Goal: Information Seeking & Learning: Learn about a topic

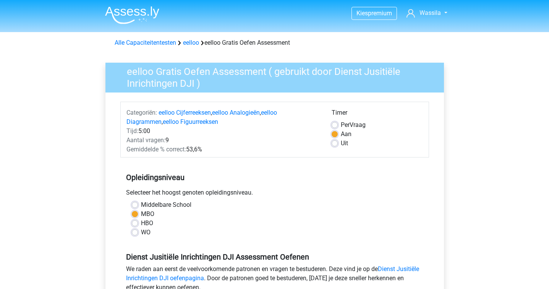
click at [139, 16] on img at bounding box center [132, 15] width 54 height 18
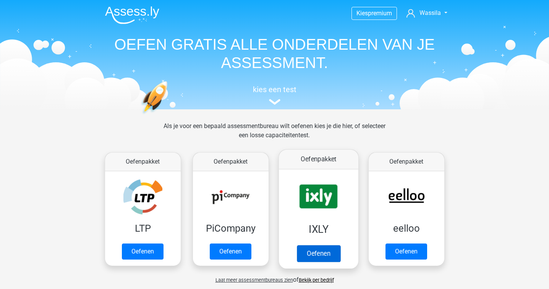
click at [296, 245] on link "Oefenen" at bounding box center [318, 253] width 44 height 17
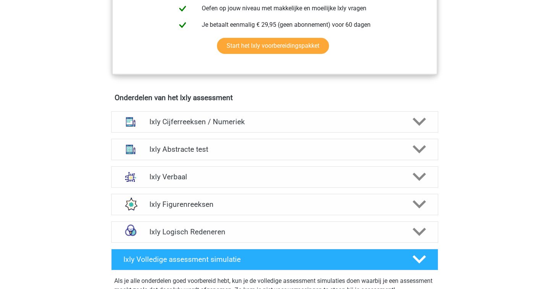
scroll to position [412, 0]
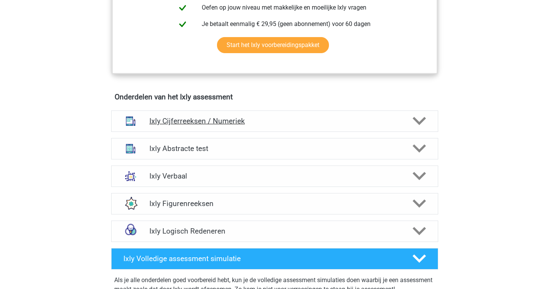
click at [296, 110] on div "Ixly Cijferreeksen / Numeriek" at bounding box center [274, 120] width 327 height 21
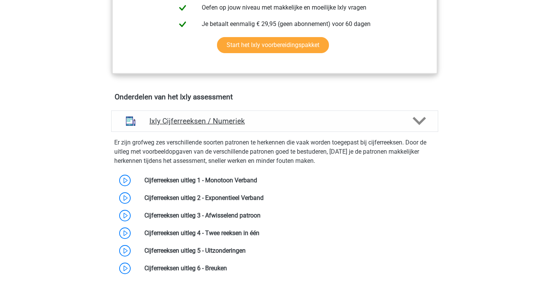
click at [296, 110] on div "Ixly Cijferreeksen / Numeriek" at bounding box center [274, 120] width 327 height 21
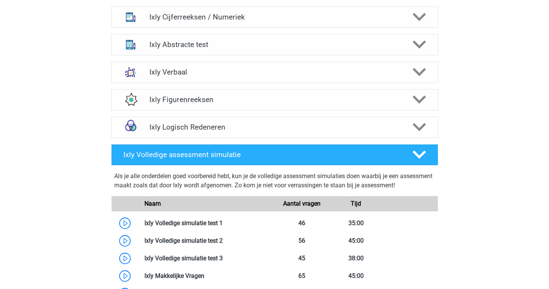
scroll to position [497, 0]
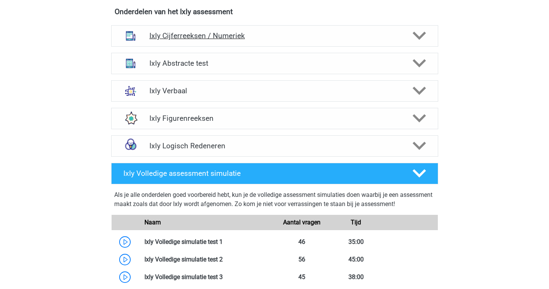
click at [296, 39] on h4 "Ixly Cijferreeksen / Numeriek" at bounding box center [274, 35] width 250 height 9
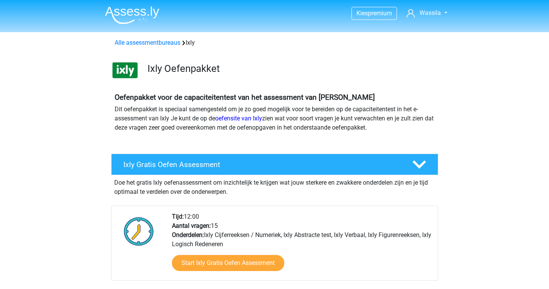
scroll to position [0, 0]
click at [253, 165] on h4 "Ixly Gratis Oefen Assessment" at bounding box center [261, 164] width 276 height 9
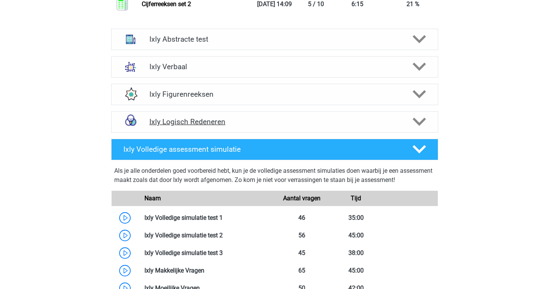
scroll to position [943, 0]
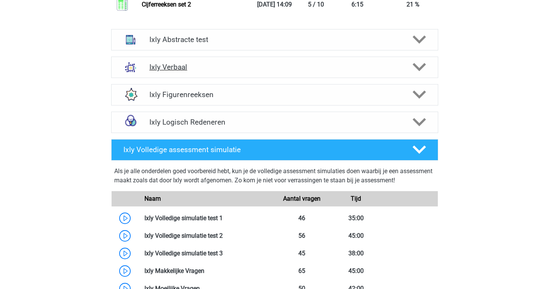
click at [422, 74] on icon at bounding box center [418, 66] width 13 height 13
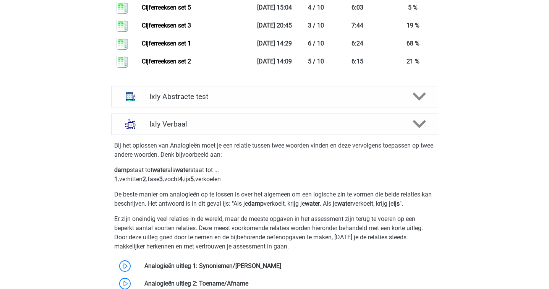
scroll to position [902, 0]
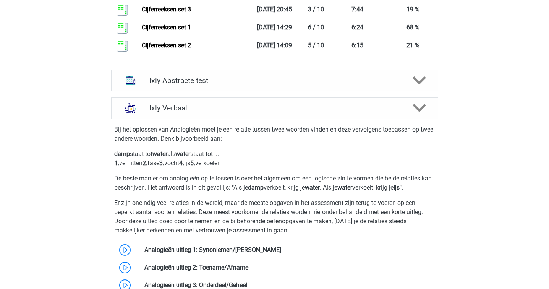
click at [423, 115] on icon at bounding box center [418, 107] width 13 height 13
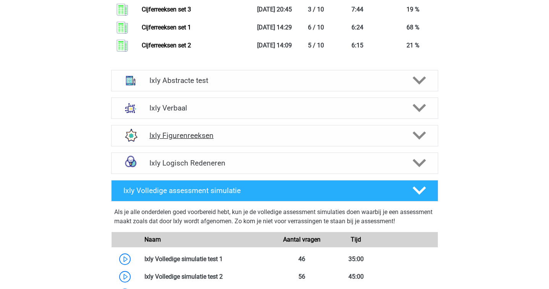
click at [427, 142] on div at bounding box center [418, 135] width 26 height 13
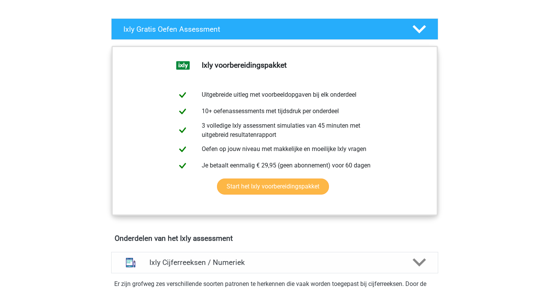
scroll to position [0, 0]
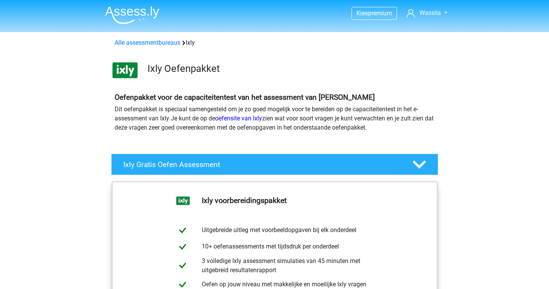
click at [142, 11] on img at bounding box center [132, 15] width 54 height 18
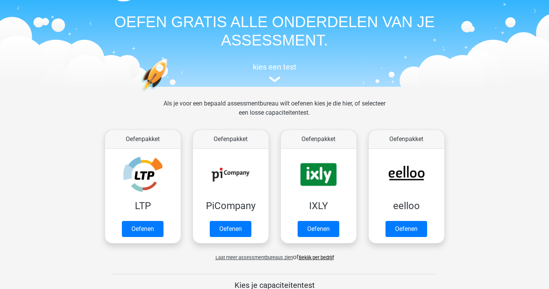
scroll to position [23, 0]
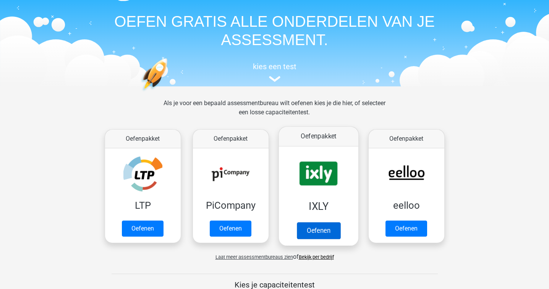
click at [331, 222] on link "Oefenen" at bounding box center [318, 230] width 44 height 17
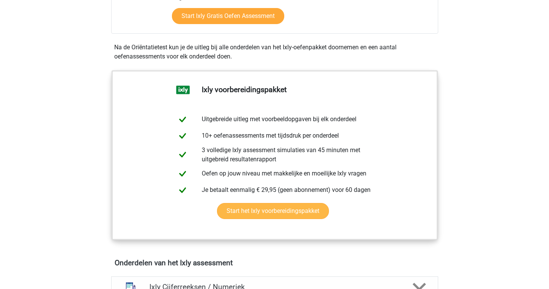
scroll to position [360, 0]
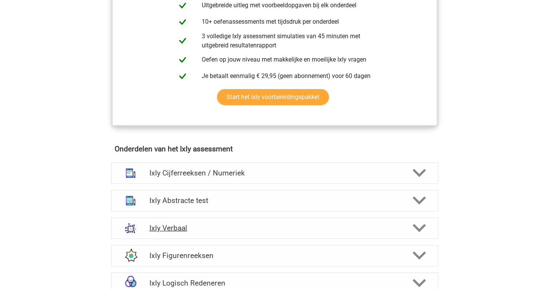
click at [303, 221] on div "Ixly Verbaal" at bounding box center [274, 227] width 327 height 21
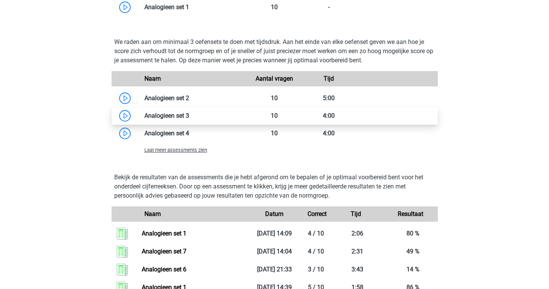
scroll to position [907, 0]
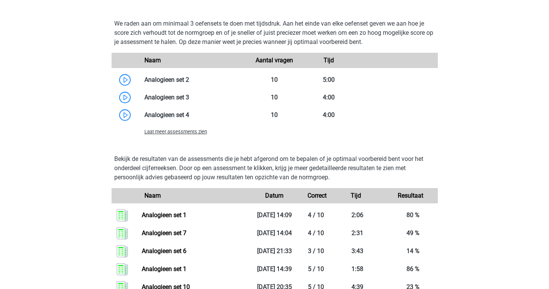
click at [163, 132] on span "Laat meer assessments zien" at bounding box center [175, 132] width 63 height 6
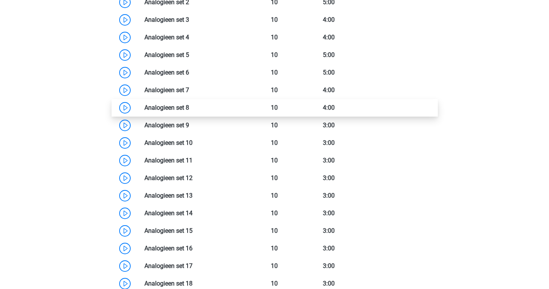
scroll to position [985, 0]
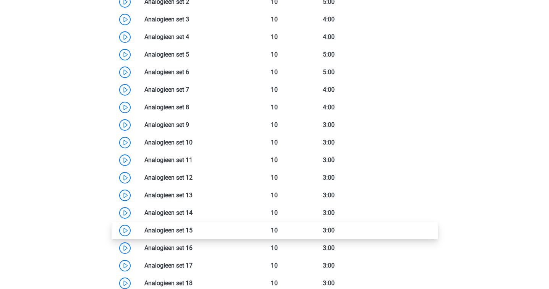
click at [192, 226] on link at bounding box center [192, 229] width 0 height 7
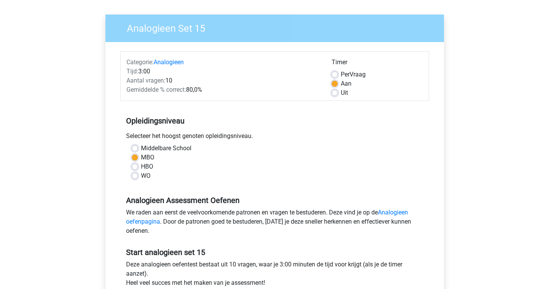
scroll to position [49, 0]
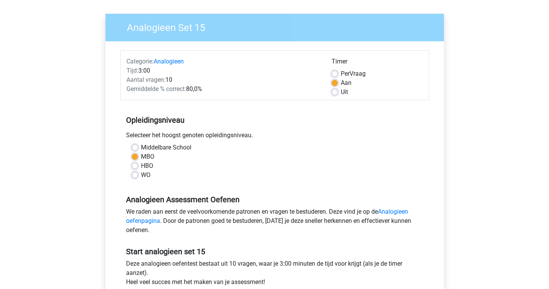
click at [340, 86] on label "Aan" at bounding box center [345, 82] width 11 height 9
click at [337, 86] on input "Aan" at bounding box center [334, 82] width 6 height 8
click at [340, 90] on label "Uit" at bounding box center [343, 91] width 7 height 9
click at [334, 90] on input "Uit" at bounding box center [334, 91] width 6 height 8
radio input "true"
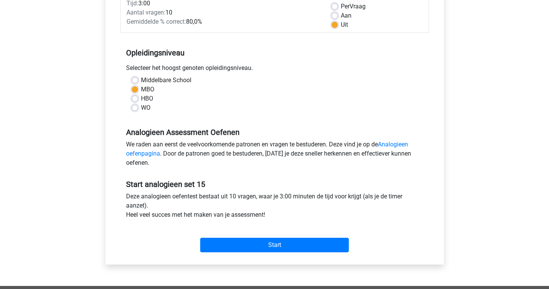
scroll to position [276, 0]
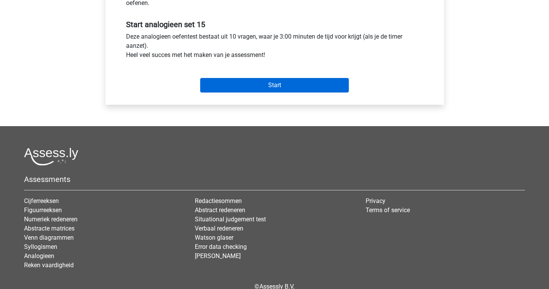
click at [303, 82] on input "Start" at bounding box center [274, 85] width 148 height 15
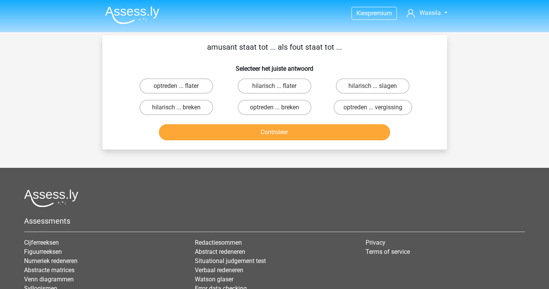
click at [227, 47] on p "amusant staat tot ... als fout staat tot ..." at bounding box center [275, 46] width 320 height 11
copy p "amusant"
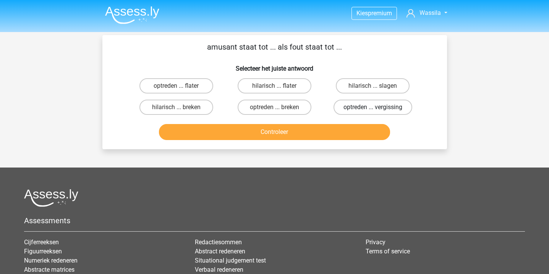
click at [351, 102] on label "optreden ... vergissing" at bounding box center [372, 107] width 79 height 15
click at [373, 107] on input "optreden ... vergissing" at bounding box center [375, 109] width 5 height 5
radio input "true"
click at [280, 133] on button "Controleer" at bounding box center [274, 132] width 231 height 16
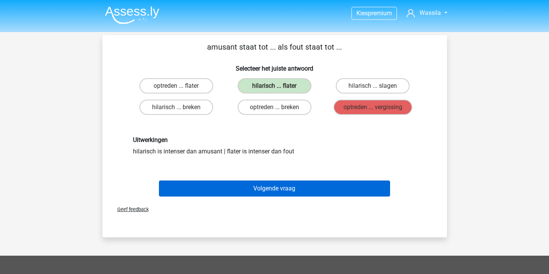
click at [224, 190] on button "Volgende vraag" at bounding box center [274, 189] width 231 height 16
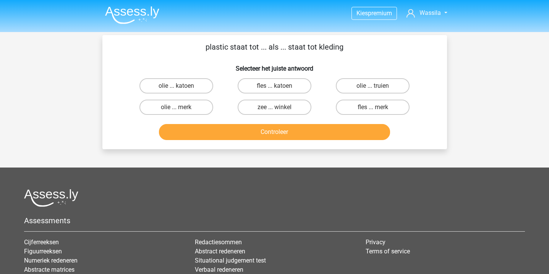
click at [215, 188] on footer "Assessments Cijferreeksen Figuurreeksen Numeriek redeneren Abstracte matrices V…" at bounding box center [274, 269] width 549 height 202
click at [276, 84] on label "fles ... katoen" at bounding box center [274, 85] width 74 height 15
click at [276, 86] on input "fles ... katoen" at bounding box center [276, 88] width 5 height 5
radio input "true"
click at [269, 130] on button "Controleer" at bounding box center [274, 132] width 231 height 16
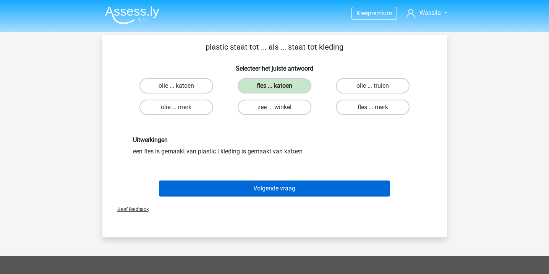
click at [244, 194] on button "Volgende vraag" at bounding box center [274, 189] width 231 height 16
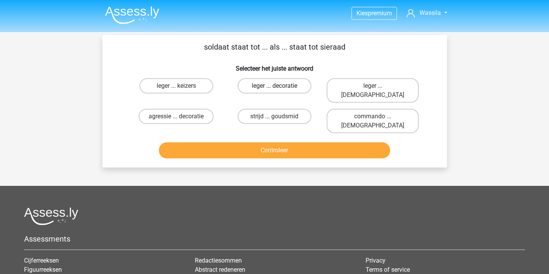
click at [262, 86] on label "leger ... decoratie" at bounding box center [274, 85] width 74 height 15
click at [274, 86] on input "leger ... decoratie" at bounding box center [276, 88] width 5 height 5
radio input "true"
click at [235, 142] on button "Controleer" at bounding box center [274, 150] width 231 height 16
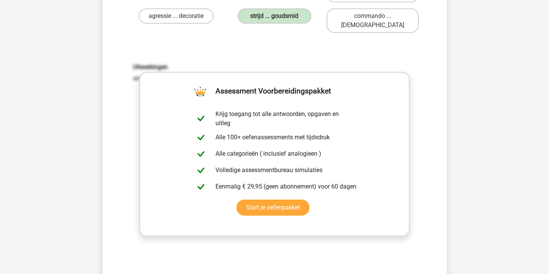
scroll to position [160, 0]
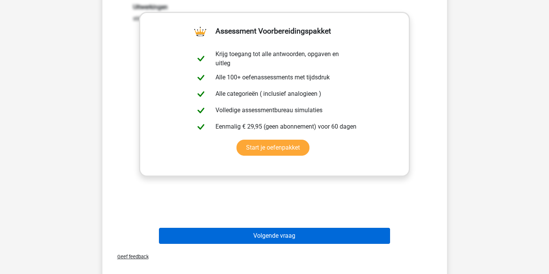
click at [239, 228] on button "Volgende vraag" at bounding box center [274, 236] width 231 height 16
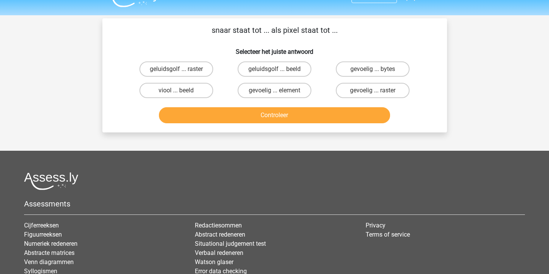
scroll to position [0, 0]
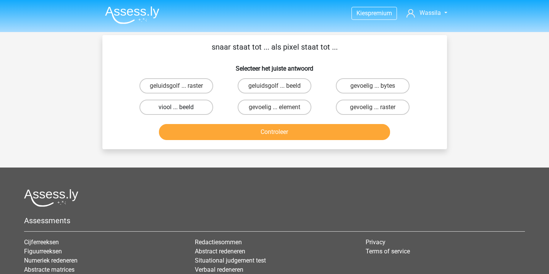
click at [199, 106] on label "viool ... beeld" at bounding box center [176, 107] width 74 height 15
click at [181, 107] on input "viool ... beeld" at bounding box center [178, 109] width 5 height 5
radio input "true"
click at [206, 135] on button "Controleer" at bounding box center [274, 132] width 231 height 16
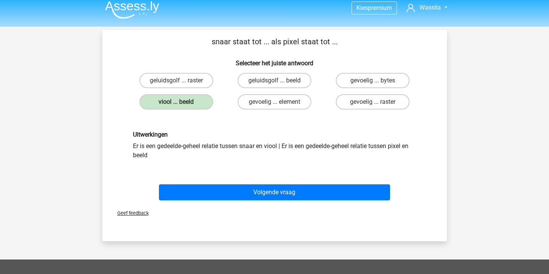
scroll to position [6, 0]
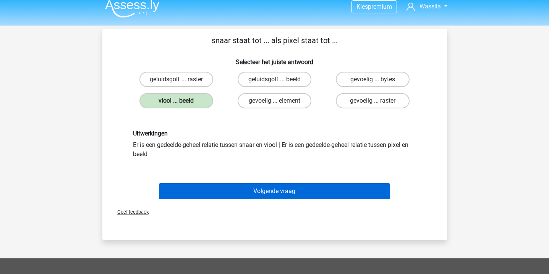
click at [205, 194] on button "Volgende vraag" at bounding box center [274, 191] width 231 height 16
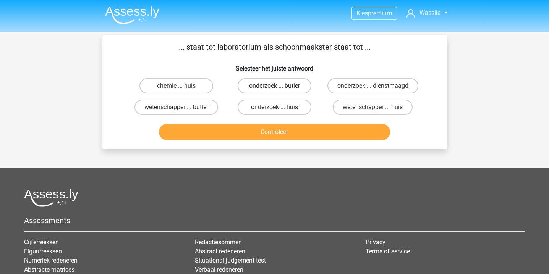
scroll to position [0, 0]
click at [349, 106] on label "wetenschapper ... huis" at bounding box center [372, 107] width 80 height 15
click at [373, 107] on input "wetenschapper ... huis" at bounding box center [375, 109] width 5 height 5
radio input "true"
click at [305, 129] on button "Controleer" at bounding box center [274, 132] width 231 height 16
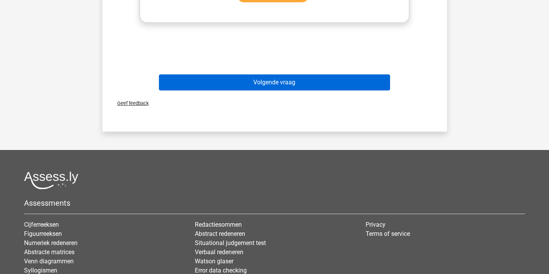
click at [292, 83] on button "Volgende vraag" at bounding box center [274, 82] width 231 height 16
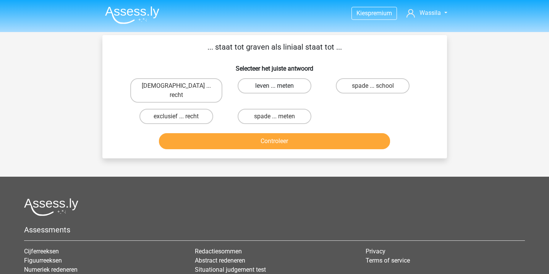
click at [261, 82] on label "leven ... meten" at bounding box center [274, 85] width 74 height 15
click at [274, 86] on input "leven ... meten" at bounding box center [276, 88] width 5 height 5
radio input "true"
click at [256, 133] on button "Controleer" at bounding box center [274, 141] width 231 height 16
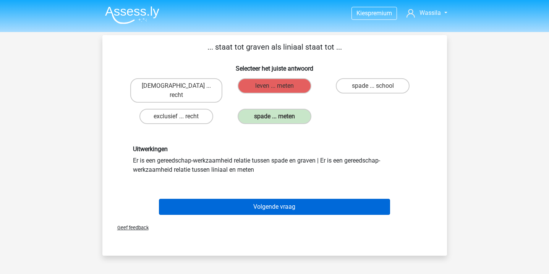
click at [253, 199] on button "Volgende vraag" at bounding box center [274, 207] width 231 height 16
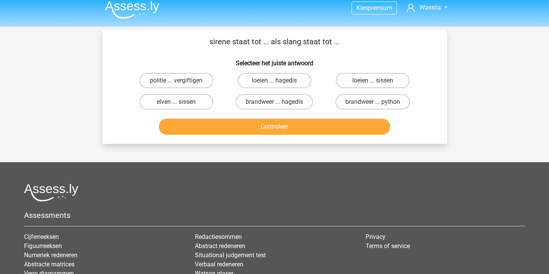
scroll to position [5, 0]
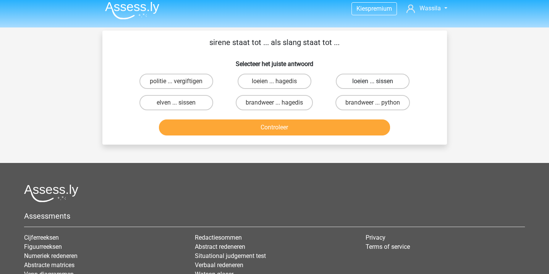
click at [348, 79] on label "loeien ... sissen" at bounding box center [373, 81] width 74 height 15
click at [373, 81] on input "loeien ... sissen" at bounding box center [375, 83] width 5 height 5
radio input "true"
click at [274, 122] on button "Controleer" at bounding box center [274, 127] width 231 height 16
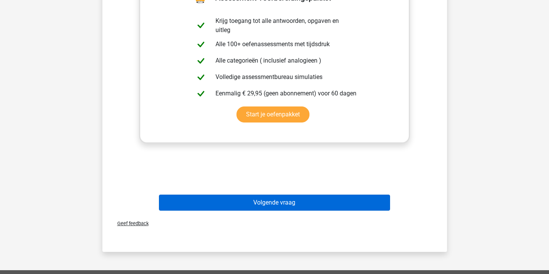
click at [263, 196] on button "Volgende vraag" at bounding box center [274, 203] width 231 height 16
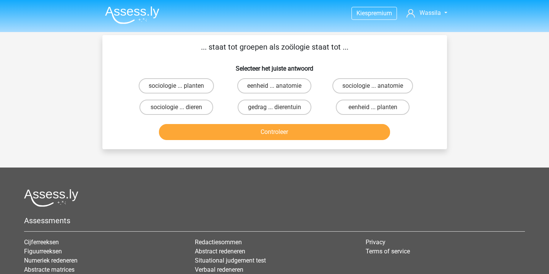
scroll to position [0, 0]
click at [294, 44] on p "... staat tot groepen als zoölogie staat tot ..." at bounding box center [275, 46] width 320 height 11
copy p "zoölogie"
click at [269, 108] on label "gedrag ... dierentuin" at bounding box center [274, 107] width 74 height 15
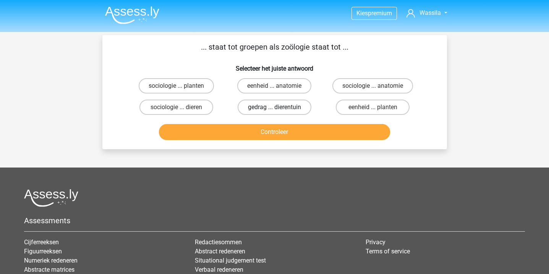
click at [274, 108] on input "gedrag ... dierentuin" at bounding box center [276, 109] width 5 height 5
radio input "true"
click at [265, 134] on button "Controleer" at bounding box center [274, 132] width 231 height 16
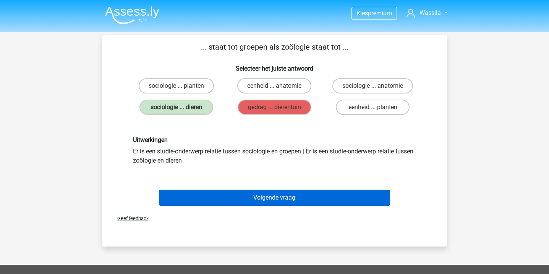
click at [247, 195] on button "Volgende vraag" at bounding box center [274, 198] width 231 height 16
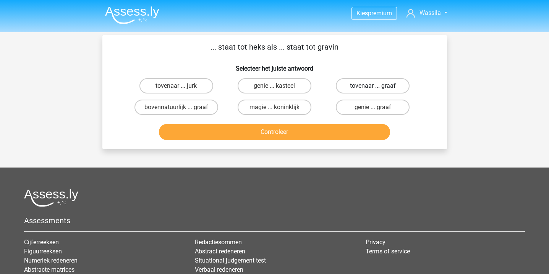
click at [357, 84] on label "tovenaar ... graaf" at bounding box center [373, 85] width 74 height 15
click at [373, 86] on input "tovenaar ... graaf" at bounding box center [375, 88] width 5 height 5
radio input "true"
click at [291, 135] on button "Controleer" at bounding box center [274, 132] width 231 height 16
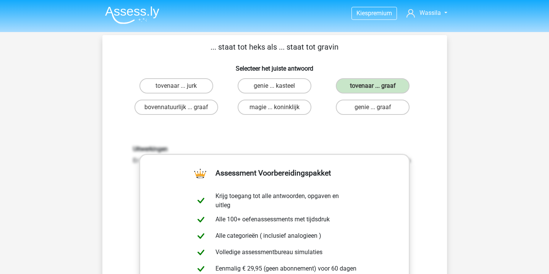
scroll to position [202, 0]
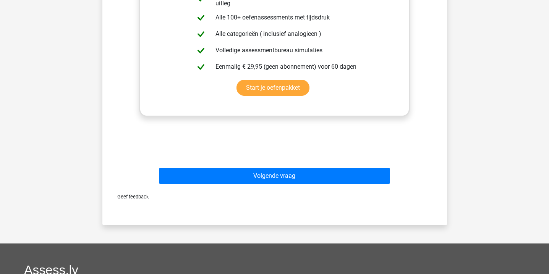
click at [270, 186] on div "Volgende vraag" at bounding box center [274, 177] width 295 height 19
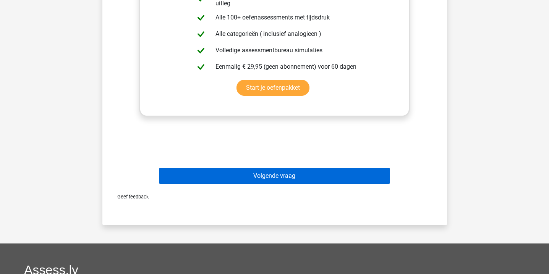
click at [270, 178] on button "Volgende vraag" at bounding box center [274, 176] width 231 height 16
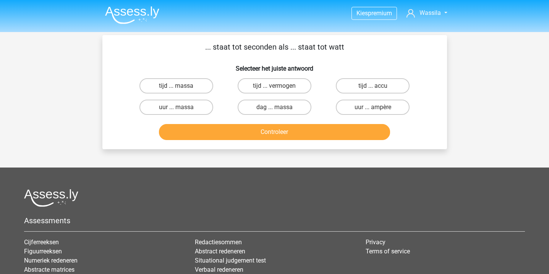
scroll to position [0, 0]
click at [275, 85] on label "tijd ... vermogen" at bounding box center [274, 85] width 74 height 15
click at [275, 86] on input "tijd ... vermogen" at bounding box center [276, 88] width 5 height 5
radio input "true"
click at [259, 129] on button "Controleer" at bounding box center [274, 132] width 231 height 16
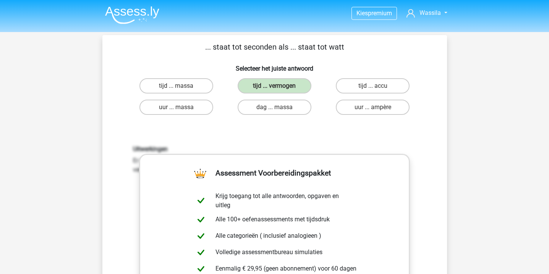
scroll to position [206, 0]
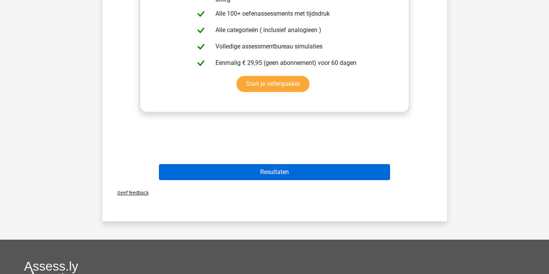
click at [250, 177] on button "Resultaten" at bounding box center [274, 172] width 231 height 16
click at [248, 167] on button "Resultaten" at bounding box center [274, 172] width 231 height 16
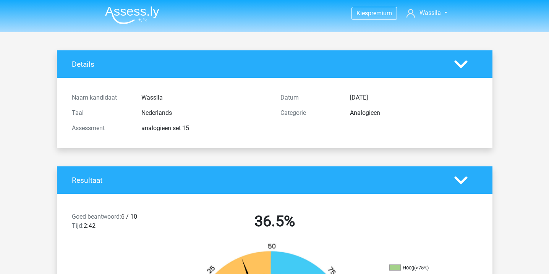
click at [139, 14] on img at bounding box center [132, 15] width 54 height 18
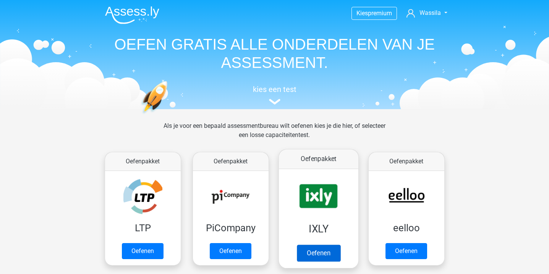
click at [332, 245] on link "Oefenen" at bounding box center [318, 253] width 44 height 17
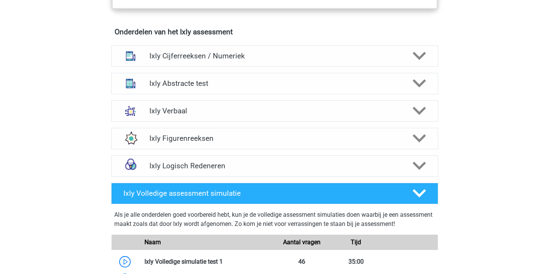
scroll to position [479, 0]
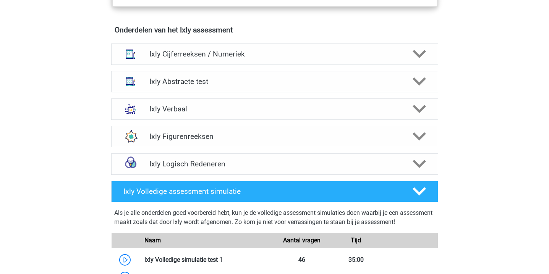
click at [308, 103] on div "Ixly Verbaal" at bounding box center [274, 108] width 327 height 21
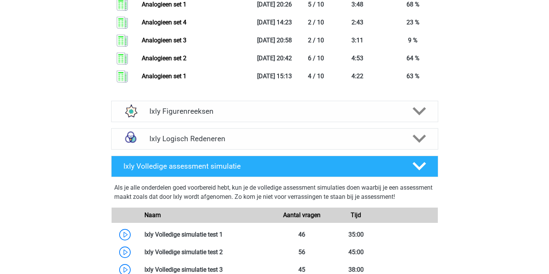
scroll to position [1226, 0]
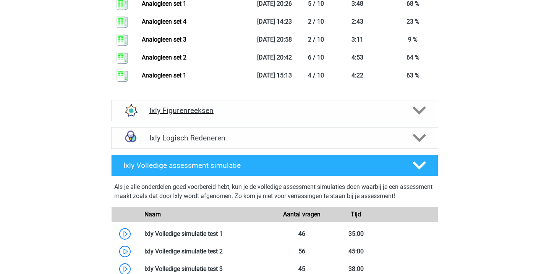
click at [428, 117] on div at bounding box center [418, 110] width 26 height 13
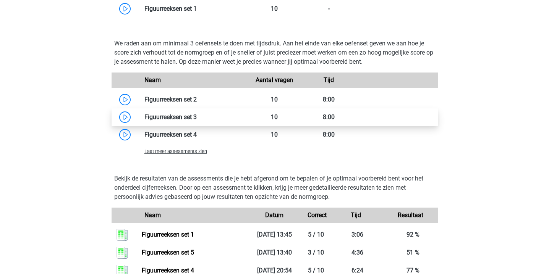
scroll to position [1455, 0]
click at [194, 158] on div "Laat meer assessments zien" at bounding box center [274, 150] width 326 height 15
click at [194, 154] on span "Laat meer assessments zien" at bounding box center [175, 151] width 63 height 6
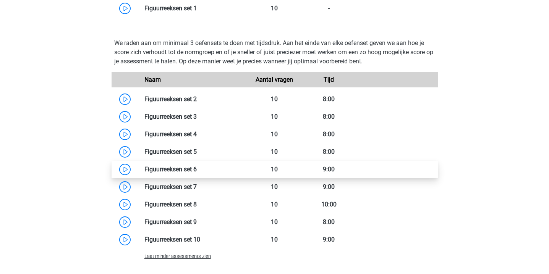
click at [197, 173] on link at bounding box center [197, 169] width 0 height 7
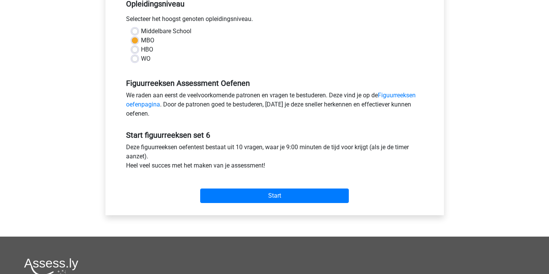
scroll to position [178, 0]
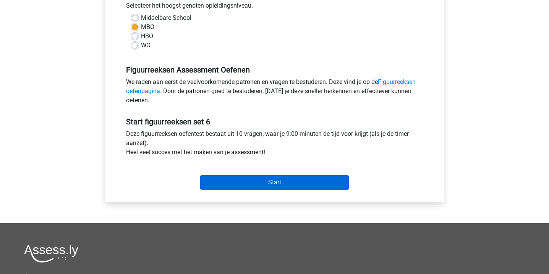
click at [207, 181] on input "Start" at bounding box center [274, 182] width 148 height 15
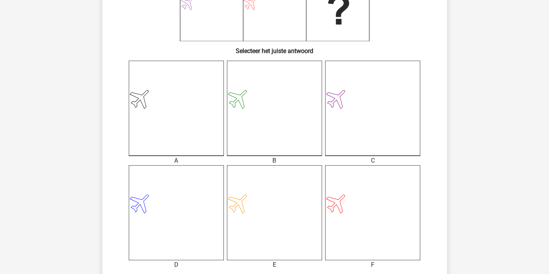
scroll to position [144, 0]
click at [336, 202] on icon at bounding box center [336, 202] width 29 height 29
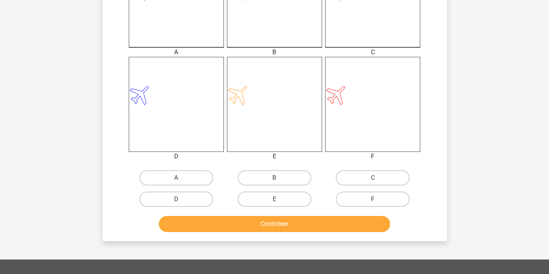
scroll to position [253, 0]
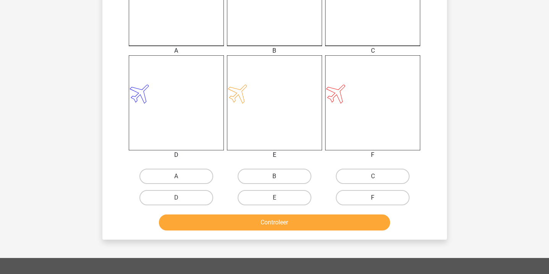
click at [355, 196] on label "F" at bounding box center [373, 197] width 74 height 15
click at [373, 198] on input "F" at bounding box center [375, 200] width 5 height 5
radio input "true"
click at [324, 222] on button "Controleer" at bounding box center [274, 223] width 231 height 16
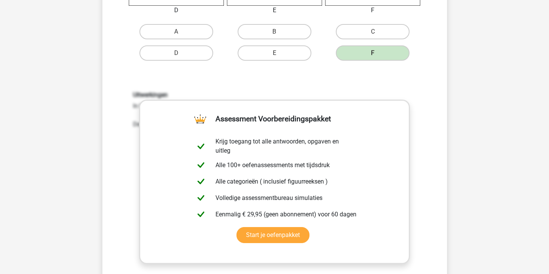
scroll to position [453, 0]
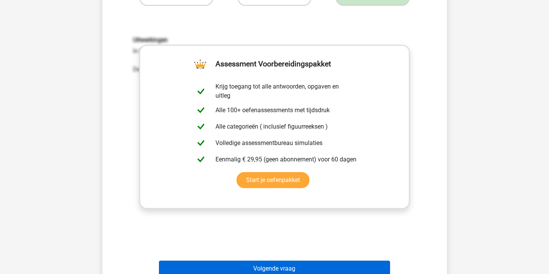
click at [279, 268] on button "Volgende vraag" at bounding box center [274, 269] width 231 height 16
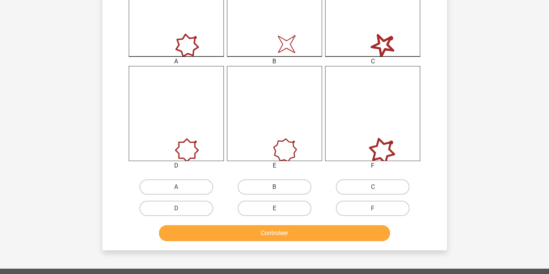
scroll to position [244, 0]
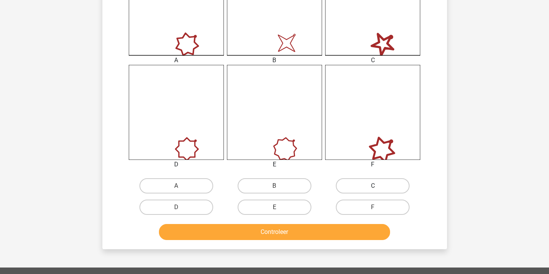
click at [359, 186] on label "C" at bounding box center [373, 185] width 74 height 15
click at [373, 186] on input "C" at bounding box center [375, 188] width 5 height 5
radio input "true"
click at [318, 237] on button "Controleer" at bounding box center [274, 232] width 231 height 16
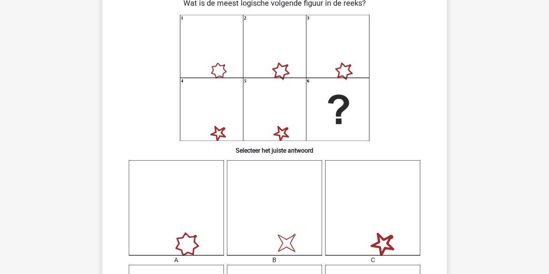
scroll to position [33, 0]
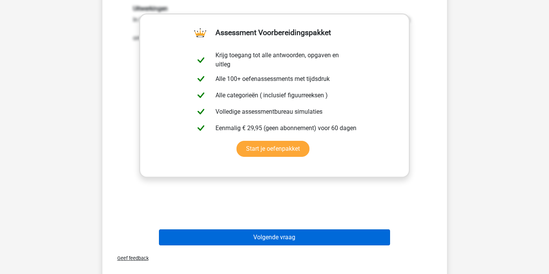
click at [286, 236] on button "Volgende vraag" at bounding box center [274, 237] width 231 height 16
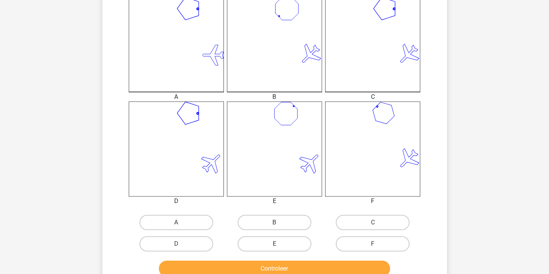
scroll to position [210, 0]
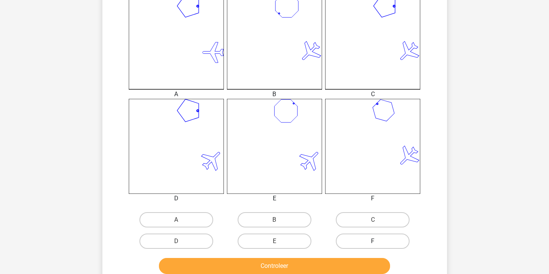
click at [364, 238] on label "F" at bounding box center [373, 241] width 74 height 15
click at [373, 241] on input "F" at bounding box center [375, 243] width 5 height 5
radio input "true"
click at [338, 261] on button "Controleer" at bounding box center [274, 266] width 231 height 16
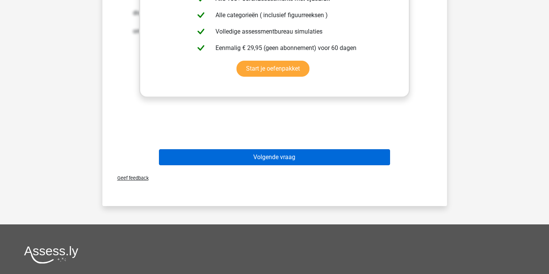
click at [318, 149] on button "Volgende vraag" at bounding box center [274, 157] width 231 height 16
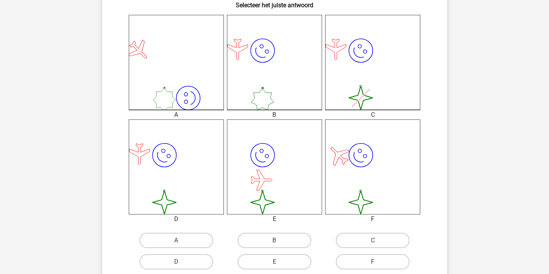
scroll to position [190, 0]
click at [192, 236] on label "A" at bounding box center [176, 239] width 74 height 15
click at [181, 240] on input "A" at bounding box center [178, 242] width 5 height 5
radio input "true"
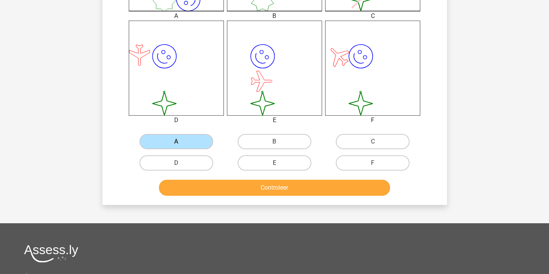
scroll to position [289, 0]
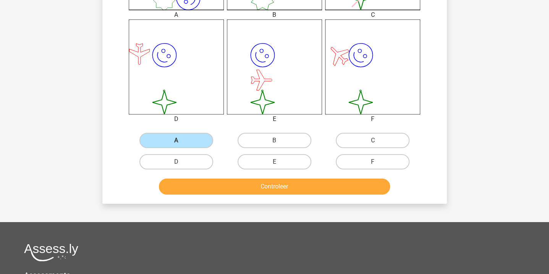
click at [215, 176] on div "Controleer" at bounding box center [275, 185] width 320 height 25
click at [215, 183] on button "Controleer" at bounding box center [274, 187] width 231 height 16
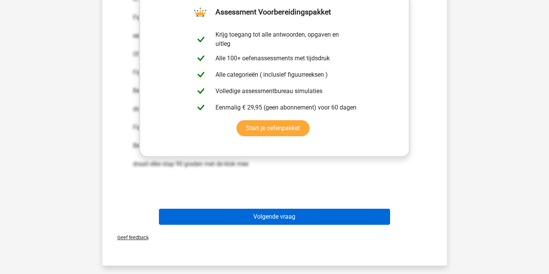
click at [224, 214] on button "Volgende vraag" at bounding box center [274, 217] width 231 height 16
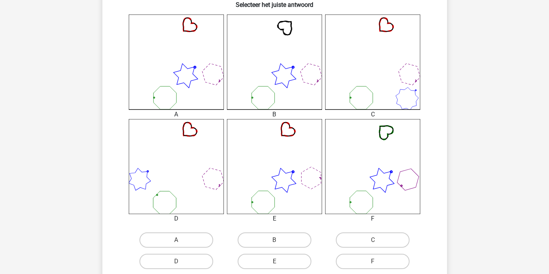
scroll to position [190, 0]
click at [298, 263] on label "E" at bounding box center [274, 260] width 74 height 15
click at [279, 263] on input "E" at bounding box center [276, 263] width 5 height 5
radio input "true"
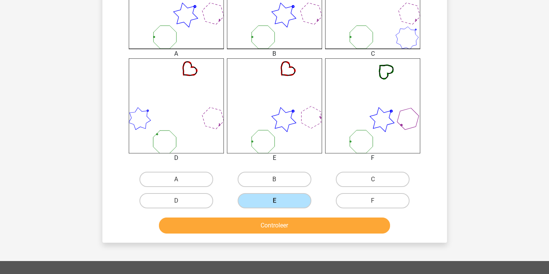
scroll to position [252, 0]
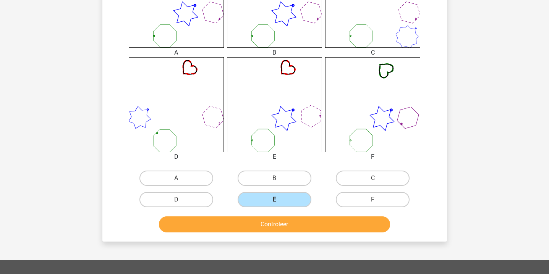
click at [296, 219] on button "Controleer" at bounding box center [274, 224] width 231 height 16
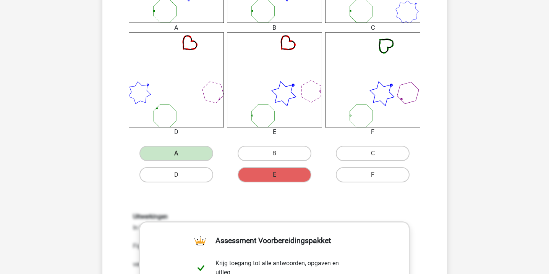
scroll to position [501, 0]
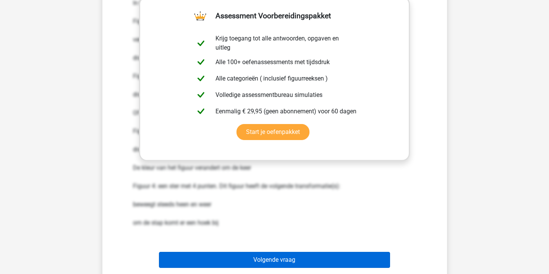
click at [273, 254] on button "Volgende vraag" at bounding box center [274, 260] width 231 height 16
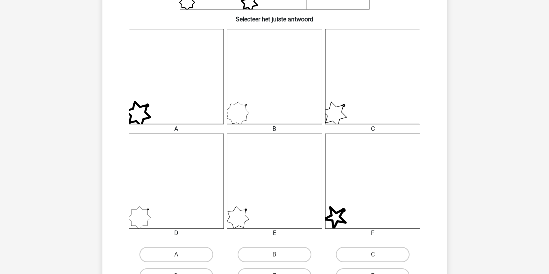
scroll to position [188, 0]
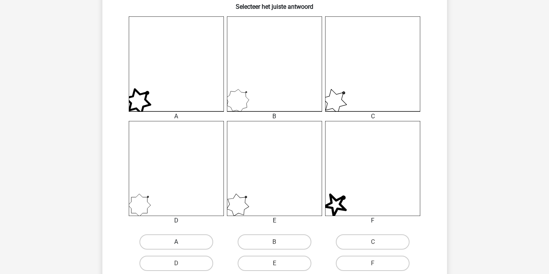
click at [186, 244] on label "A" at bounding box center [176, 241] width 74 height 15
click at [181, 244] on input "A" at bounding box center [178, 244] width 5 height 5
radio input "true"
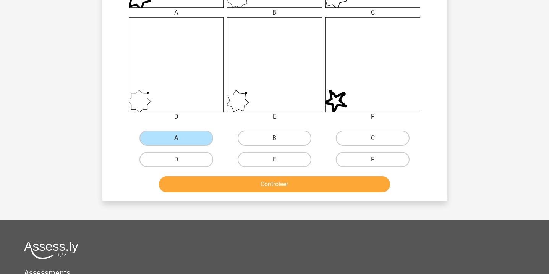
scroll to position [294, 0]
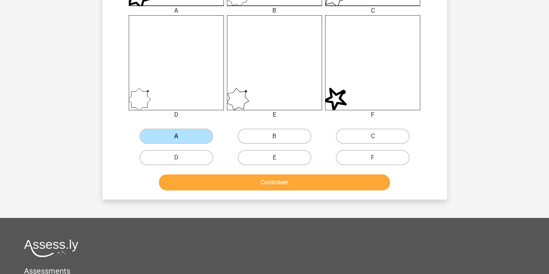
click at [218, 185] on button "Controleer" at bounding box center [274, 182] width 231 height 16
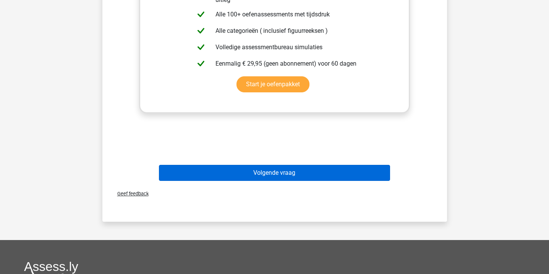
click at [222, 166] on button "Volgende vraag" at bounding box center [274, 173] width 231 height 16
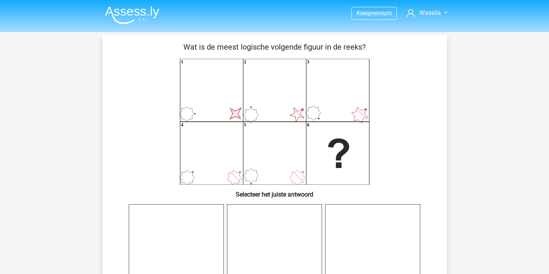
scroll to position [0, 0]
click at [139, 13] on img at bounding box center [132, 15] width 54 height 18
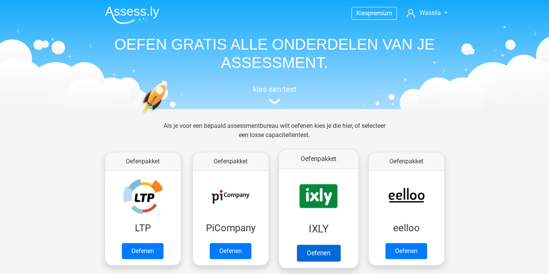
click at [296, 245] on link "Oefenen" at bounding box center [318, 253] width 44 height 17
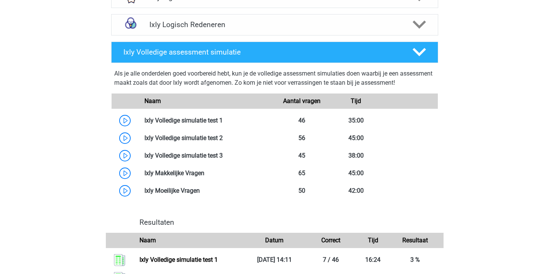
scroll to position [619, 0]
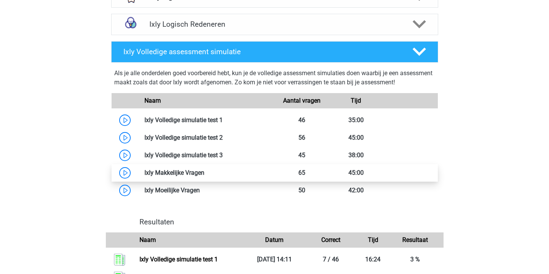
click at [204, 176] on link at bounding box center [204, 172] width 0 height 7
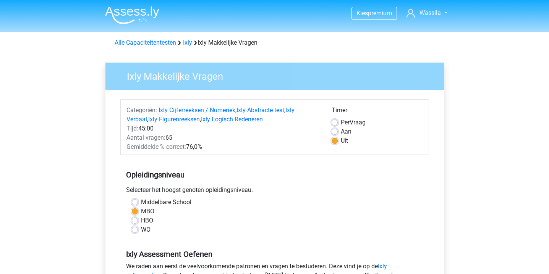
scroll to position [214, 0]
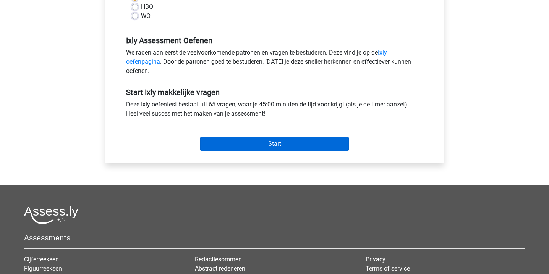
click at [256, 142] on input "Start" at bounding box center [274, 144] width 148 height 15
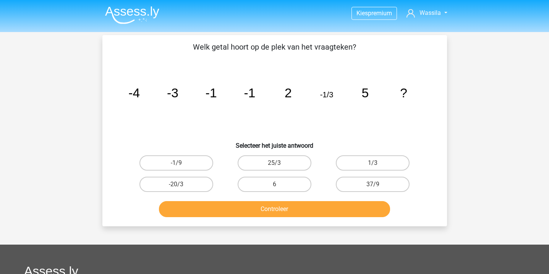
click at [139, 23] on img at bounding box center [132, 15] width 54 height 18
